Goal: Task Accomplishment & Management: Manage account settings

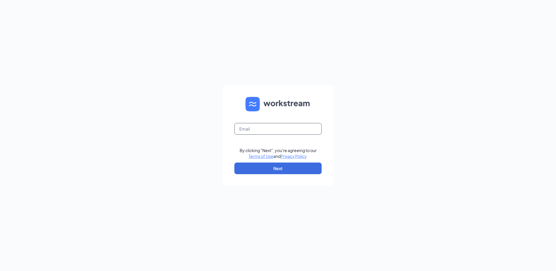
click at [250, 127] on input "text" at bounding box center [278, 129] width 87 height 12
type input "rs029263@tacobell.com"
click at [267, 173] on button "Next" at bounding box center [278, 169] width 87 height 12
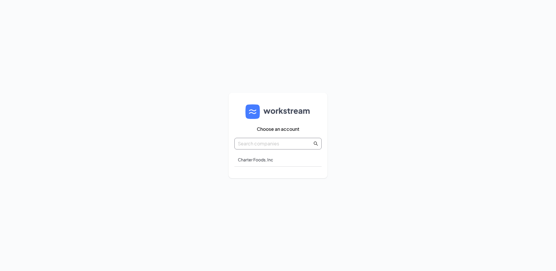
click at [273, 143] on input "text" at bounding box center [275, 143] width 74 height 7
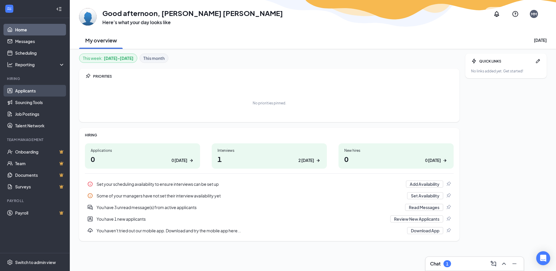
click at [38, 93] on link "Applicants" at bounding box center [40, 91] width 50 height 12
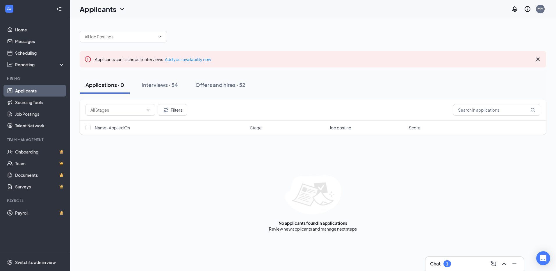
click at [181, 73] on div "Applications · 0 Interviews · 54 Offers and hires · 52" at bounding box center [313, 84] width 467 height 29
click at [171, 88] on div "Interviews · 54" at bounding box center [160, 84] width 36 height 7
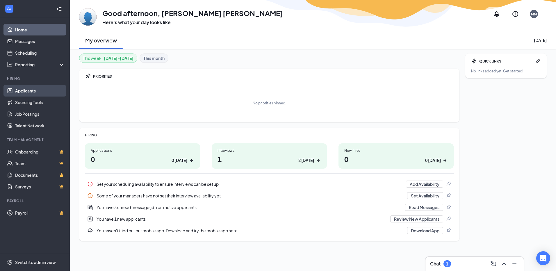
click at [38, 87] on link "Applicants" at bounding box center [40, 91] width 50 height 12
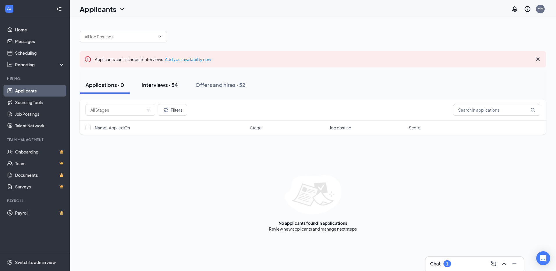
click at [173, 88] on div "Interviews · 54" at bounding box center [160, 84] width 36 height 7
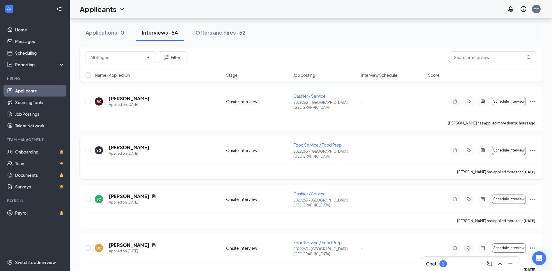
scroll to position [116, 0]
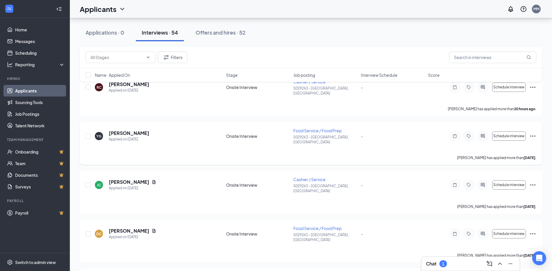
click at [338, 128] on span "Food Service / Food Prep" at bounding box center [317, 130] width 48 height 5
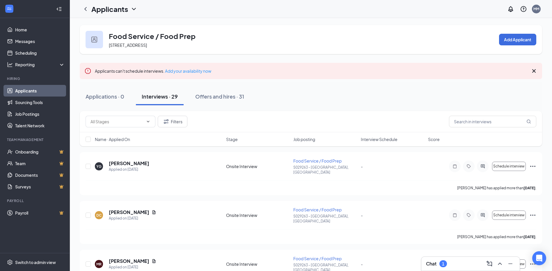
click at [36, 91] on link "Applicants" at bounding box center [40, 91] width 50 height 12
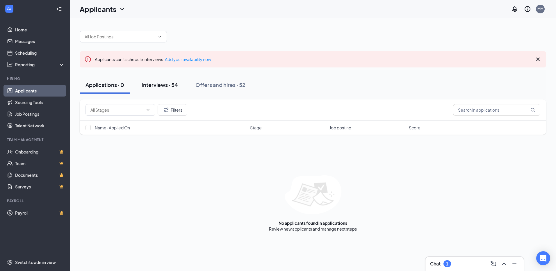
click at [159, 87] on div "Interviews · 54" at bounding box center [160, 84] width 36 height 7
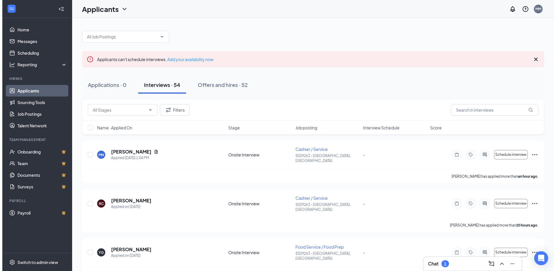
scroll to position [58, 0]
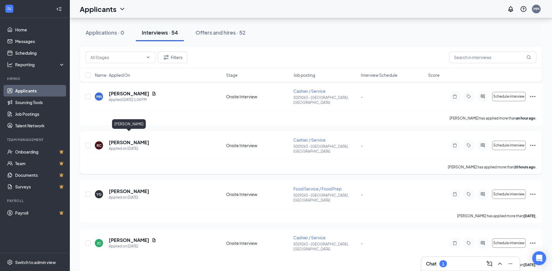
click at [121, 139] on h5 "[PERSON_NAME]" at bounding box center [129, 142] width 40 height 6
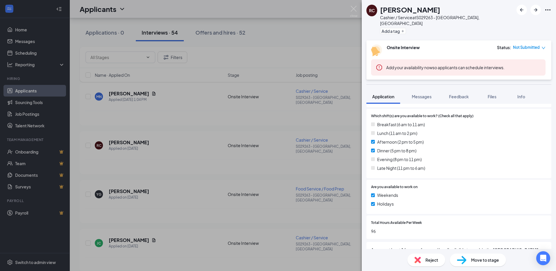
scroll to position [219, 0]
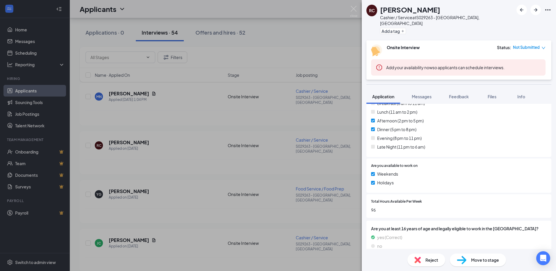
click at [161, 135] on div "RC [PERSON_NAME] / Service at S029263 - [GEOGRAPHIC_DATA], [GEOGRAPHIC_DATA] Ad…" at bounding box center [278, 135] width 556 height 271
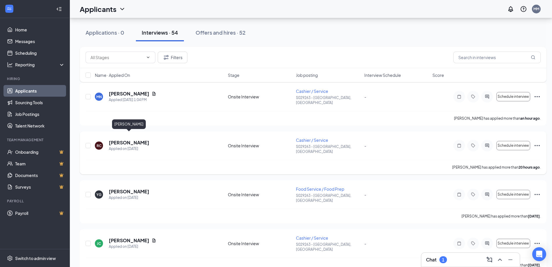
click at [145, 139] on h5 "[PERSON_NAME]" at bounding box center [129, 142] width 40 height 6
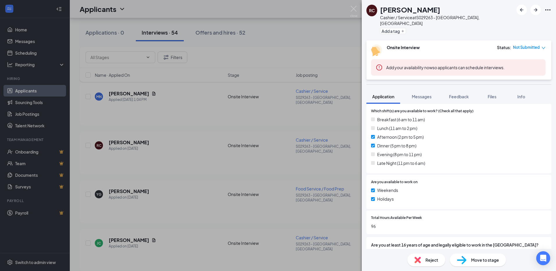
scroll to position [220, 0]
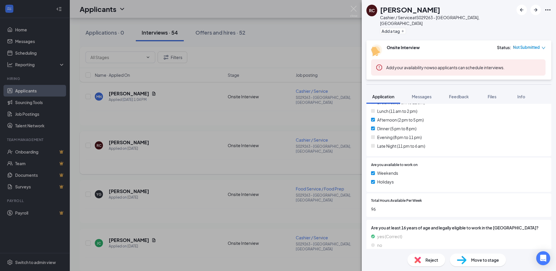
click at [104, 160] on div "RC [PERSON_NAME] / Service at S029263 - [GEOGRAPHIC_DATA], [GEOGRAPHIC_DATA] Ad…" at bounding box center [278, 135] width 556 height 271
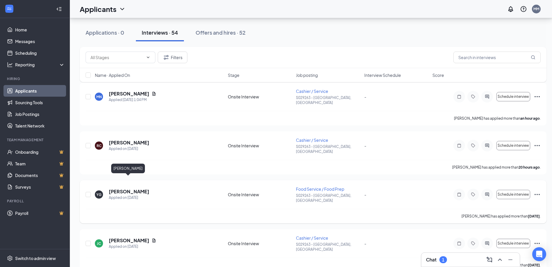
click at [121, 188] on h5 "[PERSON_NAME]" at bounding box center [129, 191] width 40 height 6
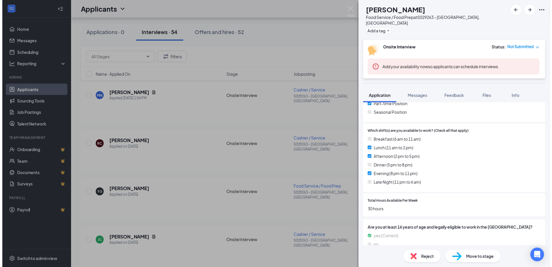
scroll to position [183, 0]
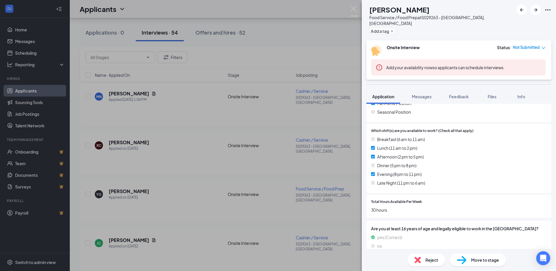
drag, startPoint x: 201, startPoint y: 177, endPoint x: 208, endPoint y: 175, distance: 7.3
click at [201, 177] on div "YG [PERSON_NAME] Food Service / Food Prep at S029263 - [GEOGRAPHIC_DATA], [GEOG…" at bounding box center [278, 135] width 556 height 271
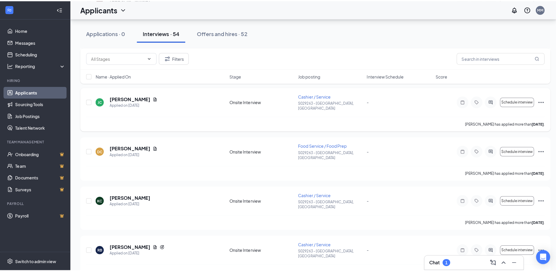
scroll to position [204, 0]
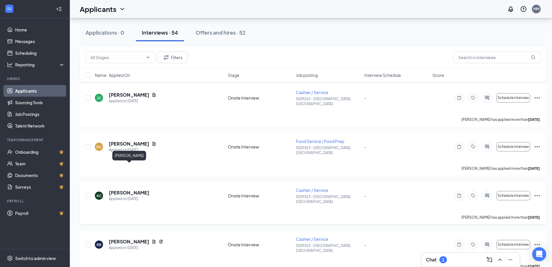
click at [132, 189] on h5 "[PERSON_NAME]" at bounding box center [129, 192] width 40 height 6
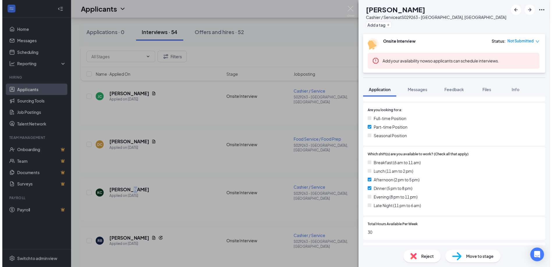
scroll to position [200, 0]
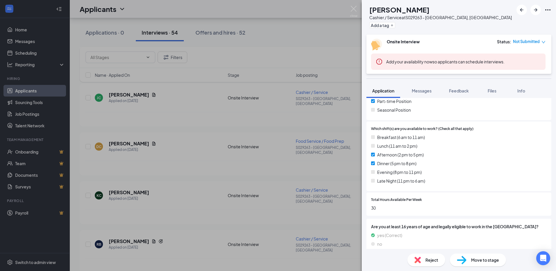
drag, startPoint x: 206, startPoint y: 189, endPoint x: 205, endPoint y: 187, distance: 3.3
click at [206, 189] on div "KC [PERSON_NAME] / Service at S029263 - [GEOGRAPHIC_DATA], [GEOGRAPHIC_DATA] Ad…" at bounding box center [278, 135] width 556 height 271
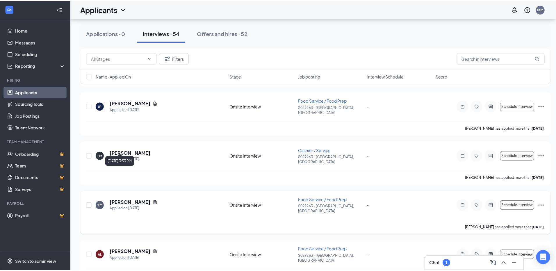
scroll to position [553, 0]
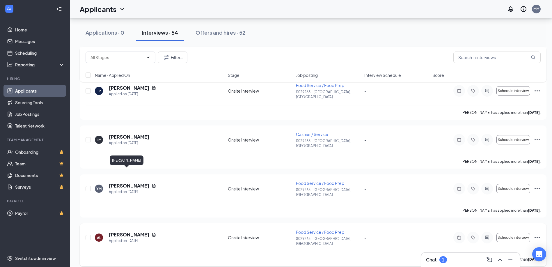
click at [127, 231] on h5 "[PERSON_NAME]" at bounding box center [129, 234] width 40 height 6
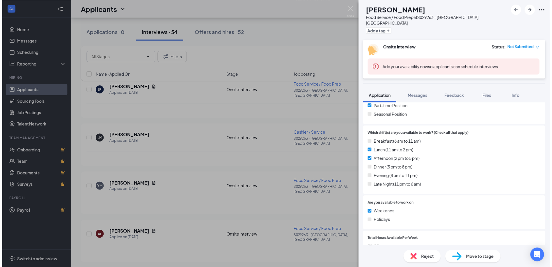
scroll to position [204, 0]
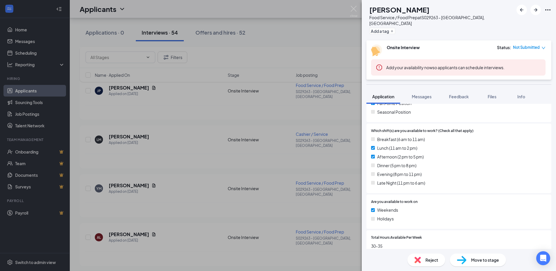
click at [149, 129] on div "AL [PERSON_NAME] Food Service / Food Prep at S029263 - [GEOGRAPHIC_DATA], [GEOG…" at bounding box center [278, 135] width 556 height 271
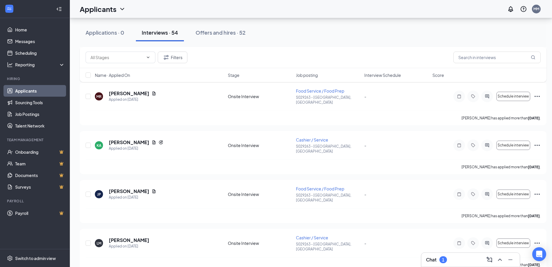
scroll to position [439, 0]
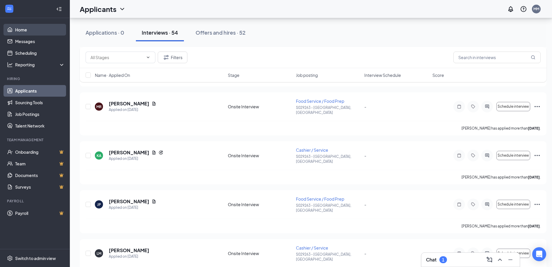
click at [30, 30] on link "Home" at bounding box center [40, 30] width 50 height 12
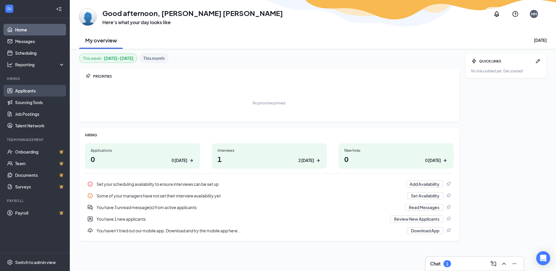
click at [49, 91] on link "Applicants" at bounding box center [40, 91] width 50 height 12
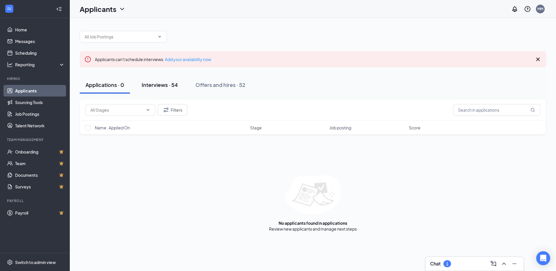
click at [159, 87] on div "Interviews · 54" at bounding box center [160, 84] width 36 height 7
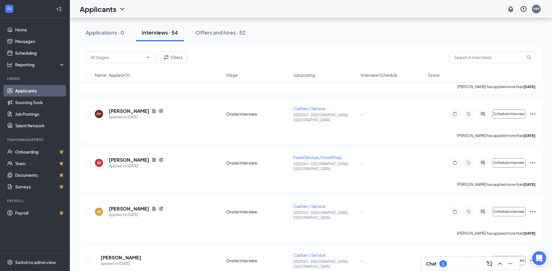
scroll to position [1193, 0]
